Goal: Navigation & Orientation: Find specific page/section

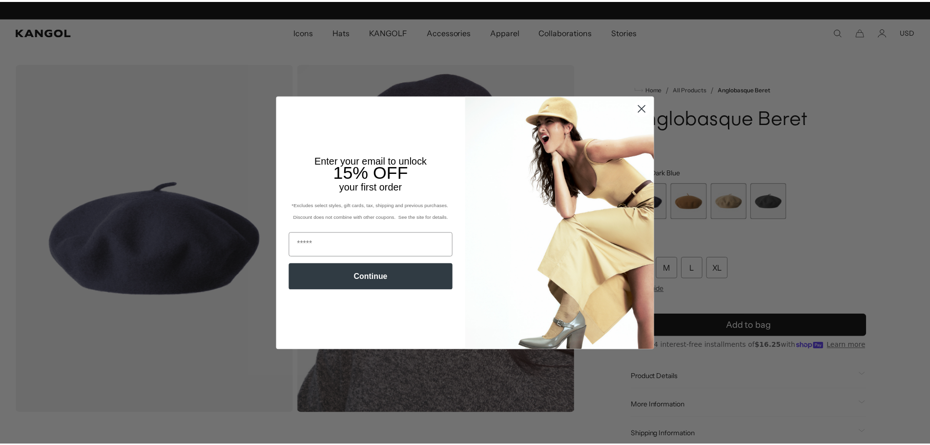
scroll to position [0, 201]
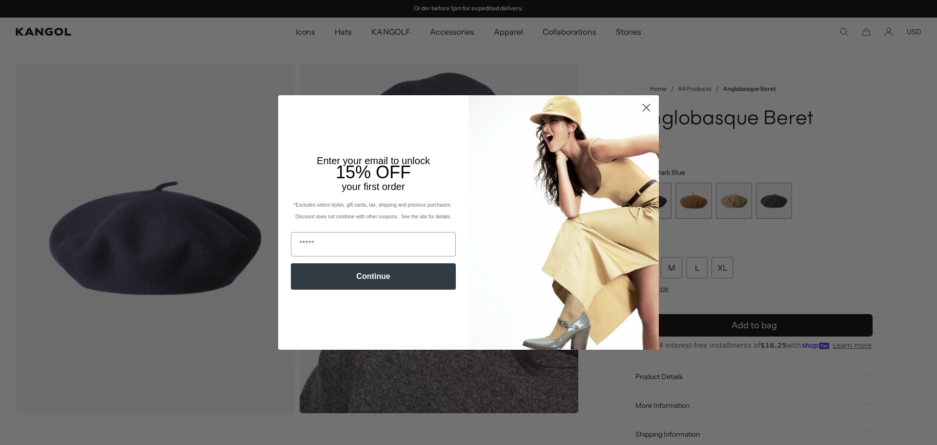
click at [647, 107] on circle "Close dialog" at bounding box center [646, 108] width 16 height 16
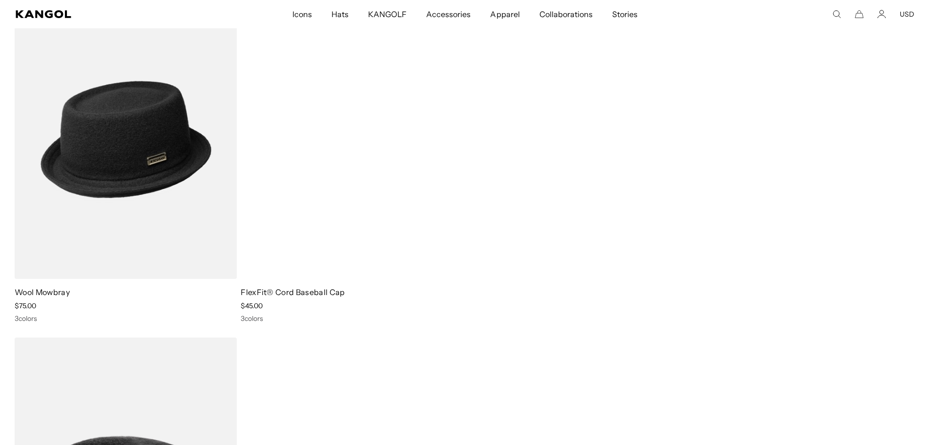
scroll to position [4247, 0]
